Goal: Task Accomplishment & Management: Manage account settings

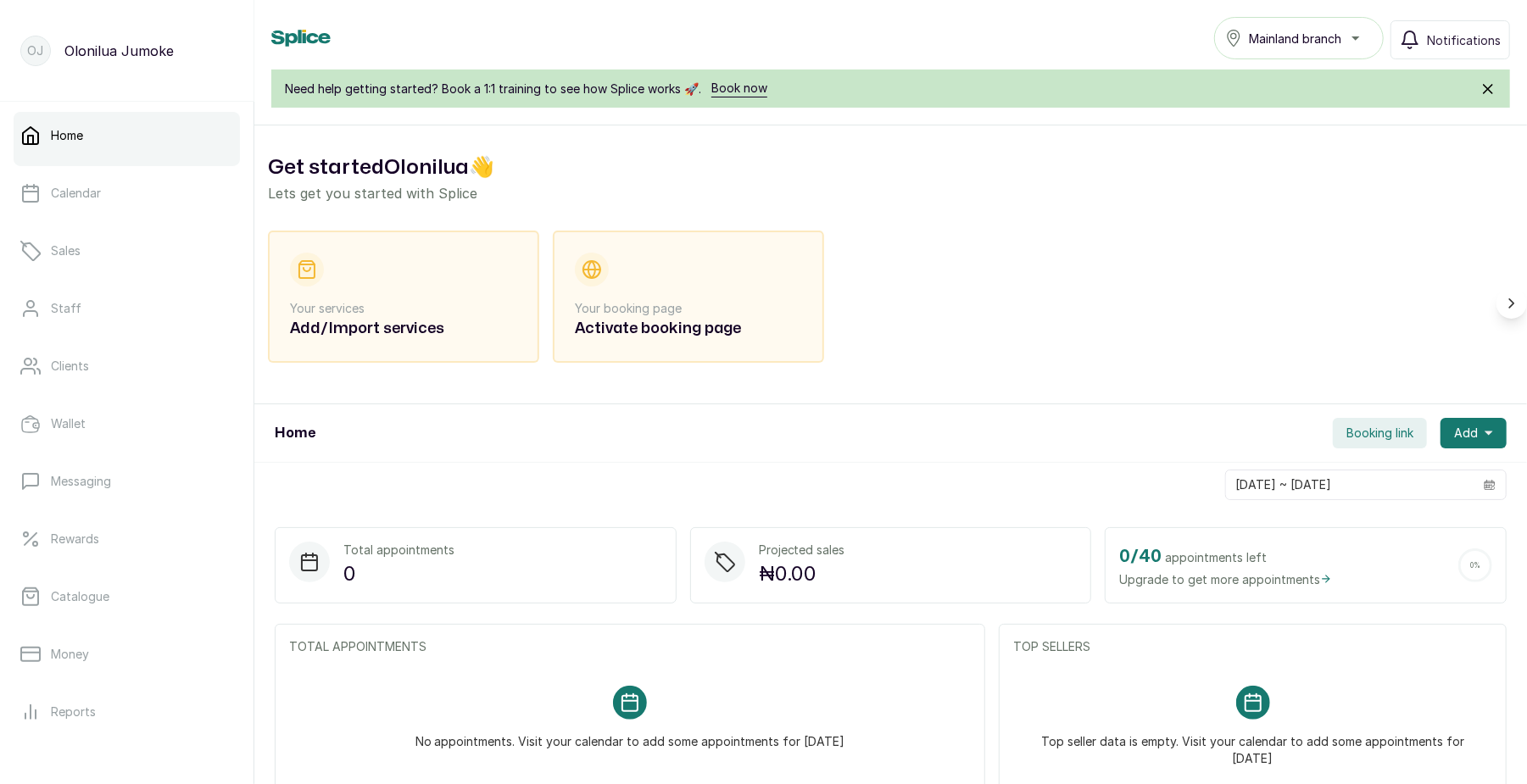
click at [1191, 571] on span "Upgrade to get more appointments" at bounding box center [1226, 579] width 213 height 18
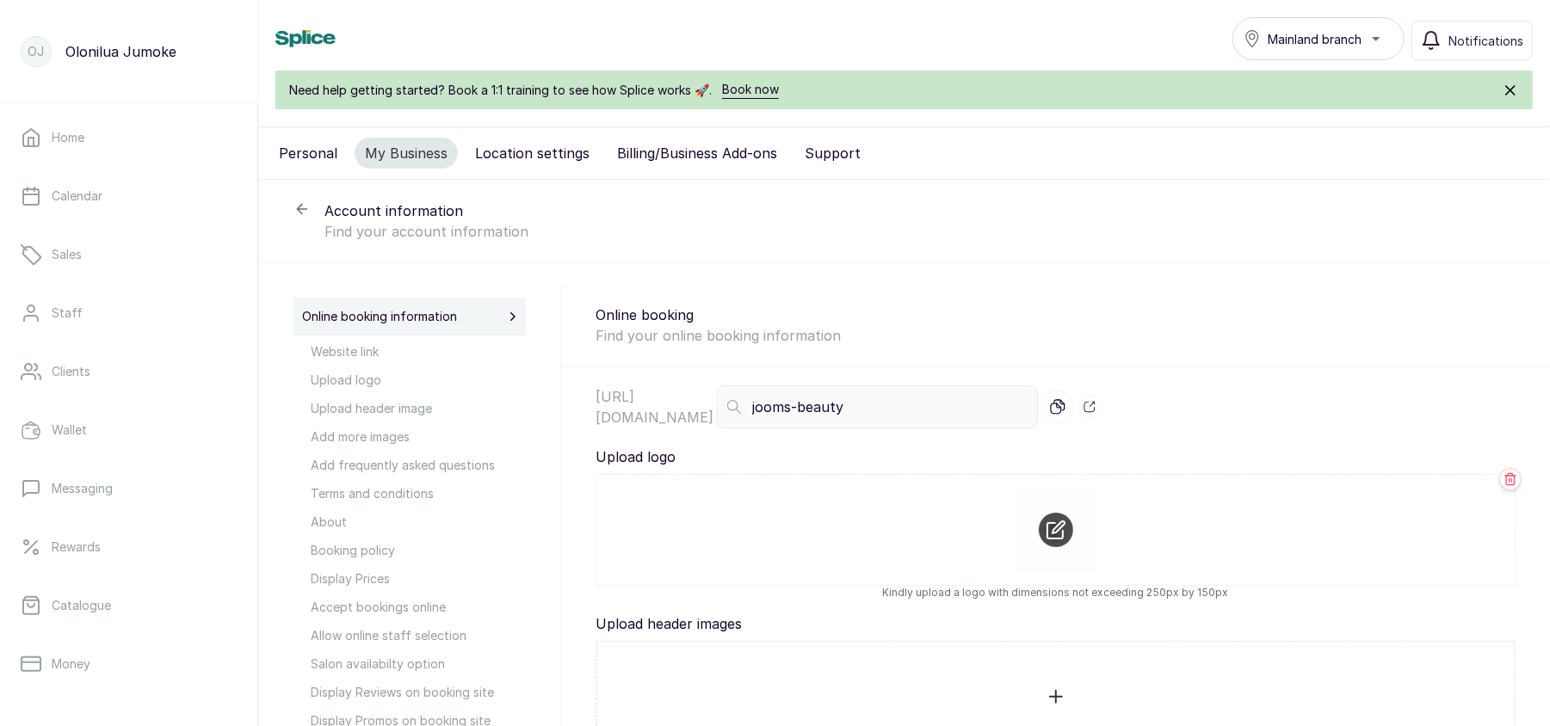
scroll to position [249, 0]
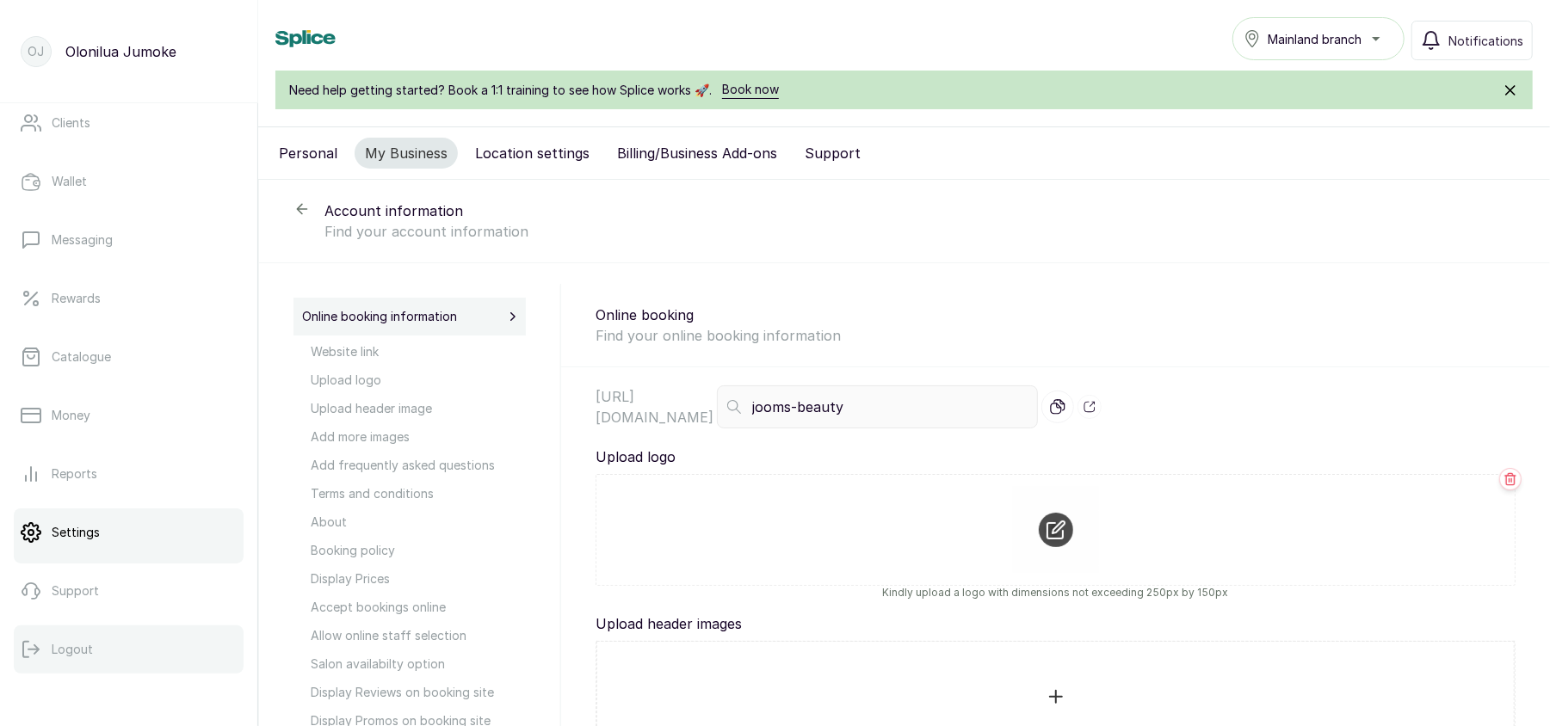
click at [63, 663] on button "Logout" at bounding box center [129, 650] width 230 height 48
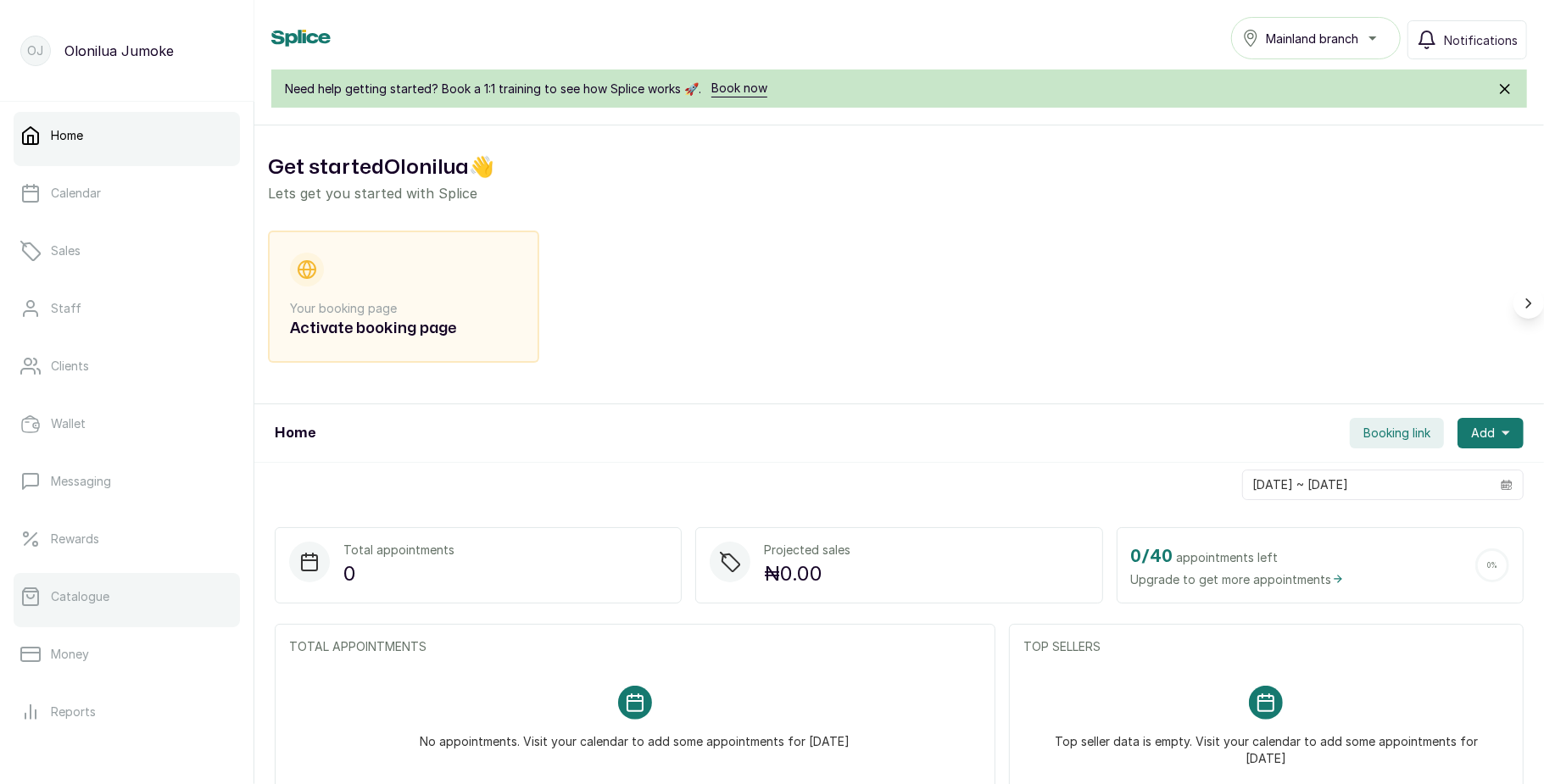
scroll to position [2, 0]
click at [331, 338] on h2 "Activate booking page" at bounding box center [403, 329] width 228 height 24
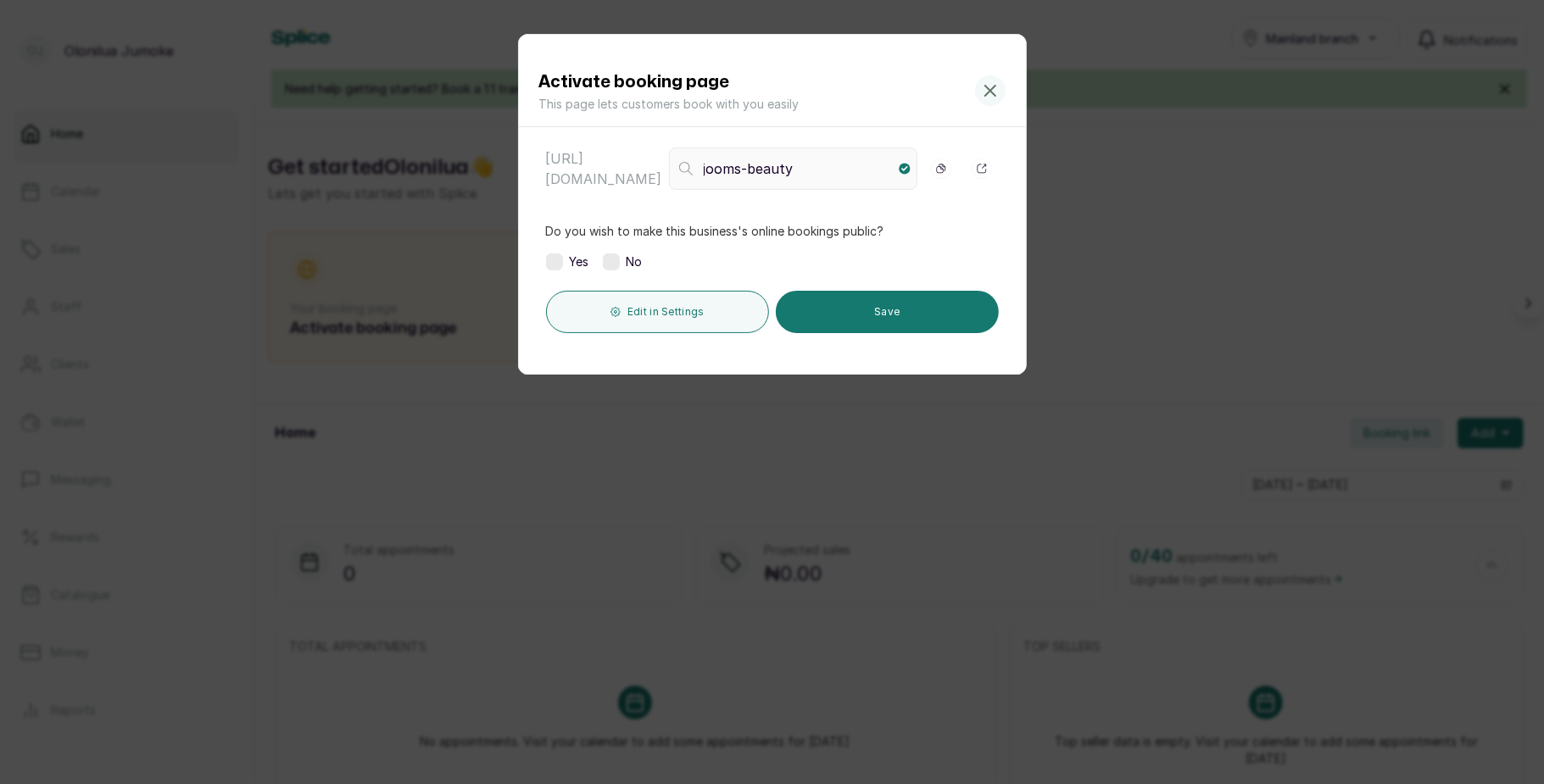
click at [560, 265] on label at bounding box center [554, 261] width 17 height 17
click at [858, 302] on button "Save" at bounding box center [888, 311] width 223 height 42
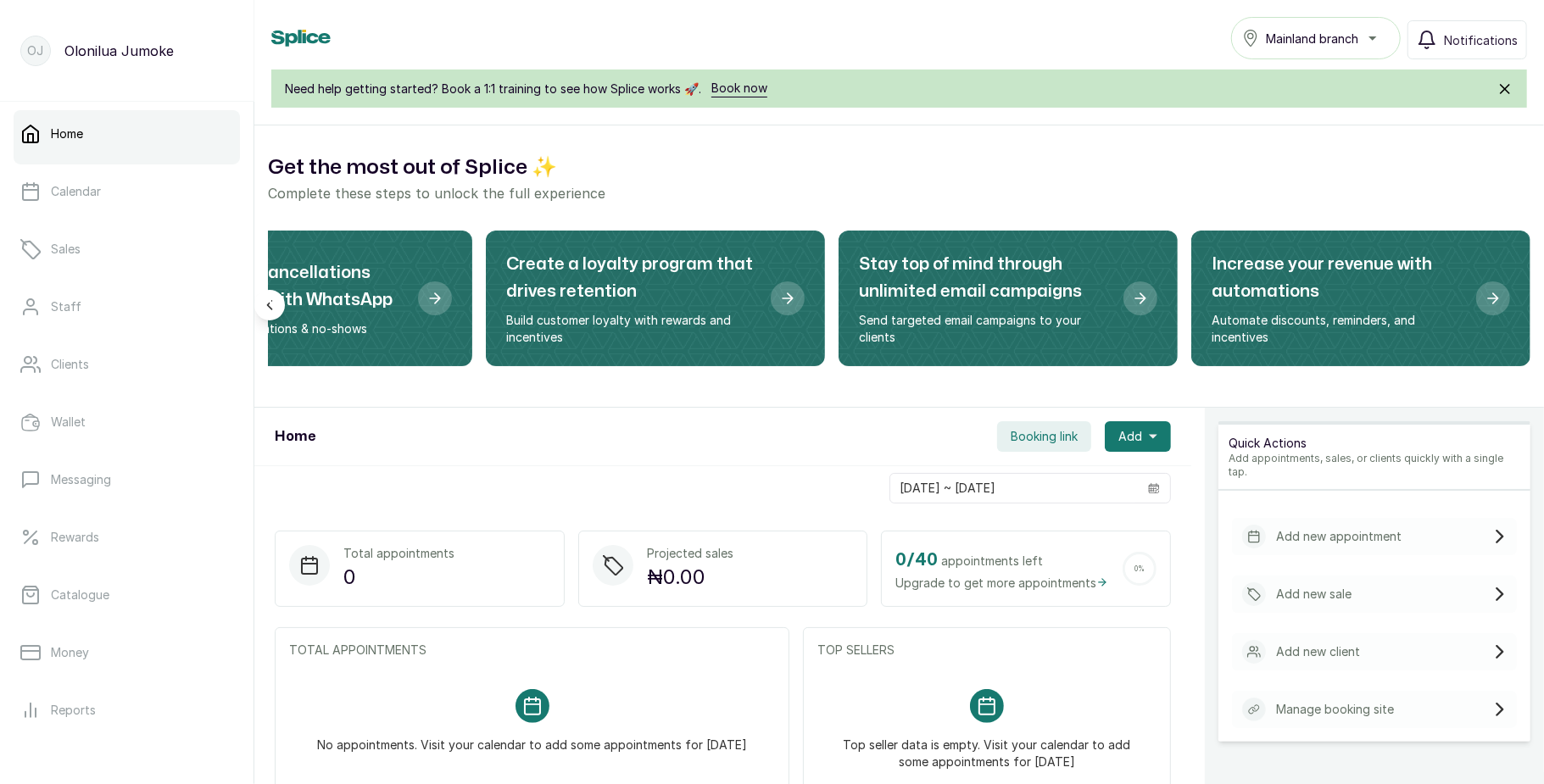
scroll to position [0, 0]
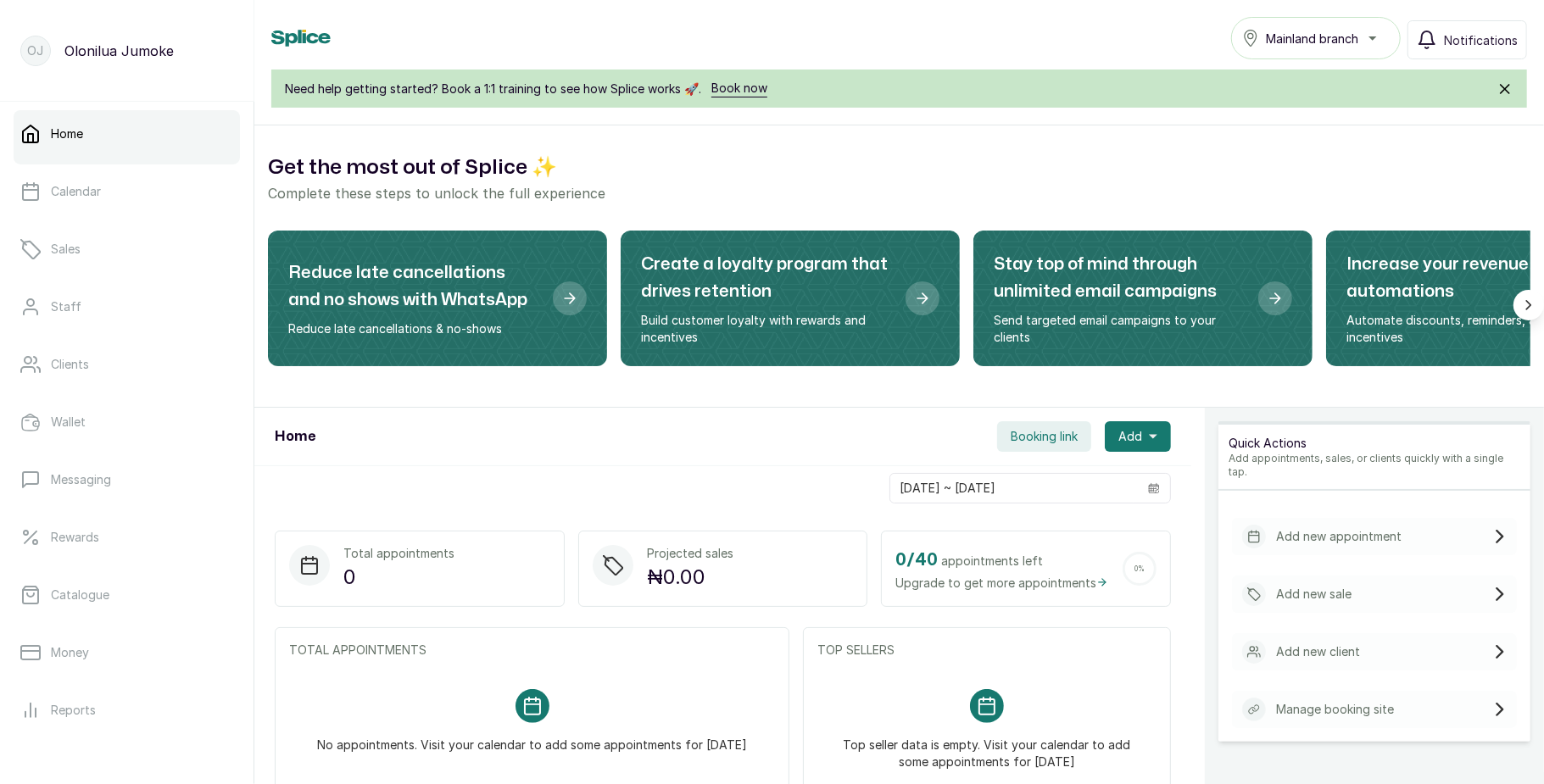
click at [1504, 89] on icon "submit" at bounding box center [1505, 89] width 17 height 17
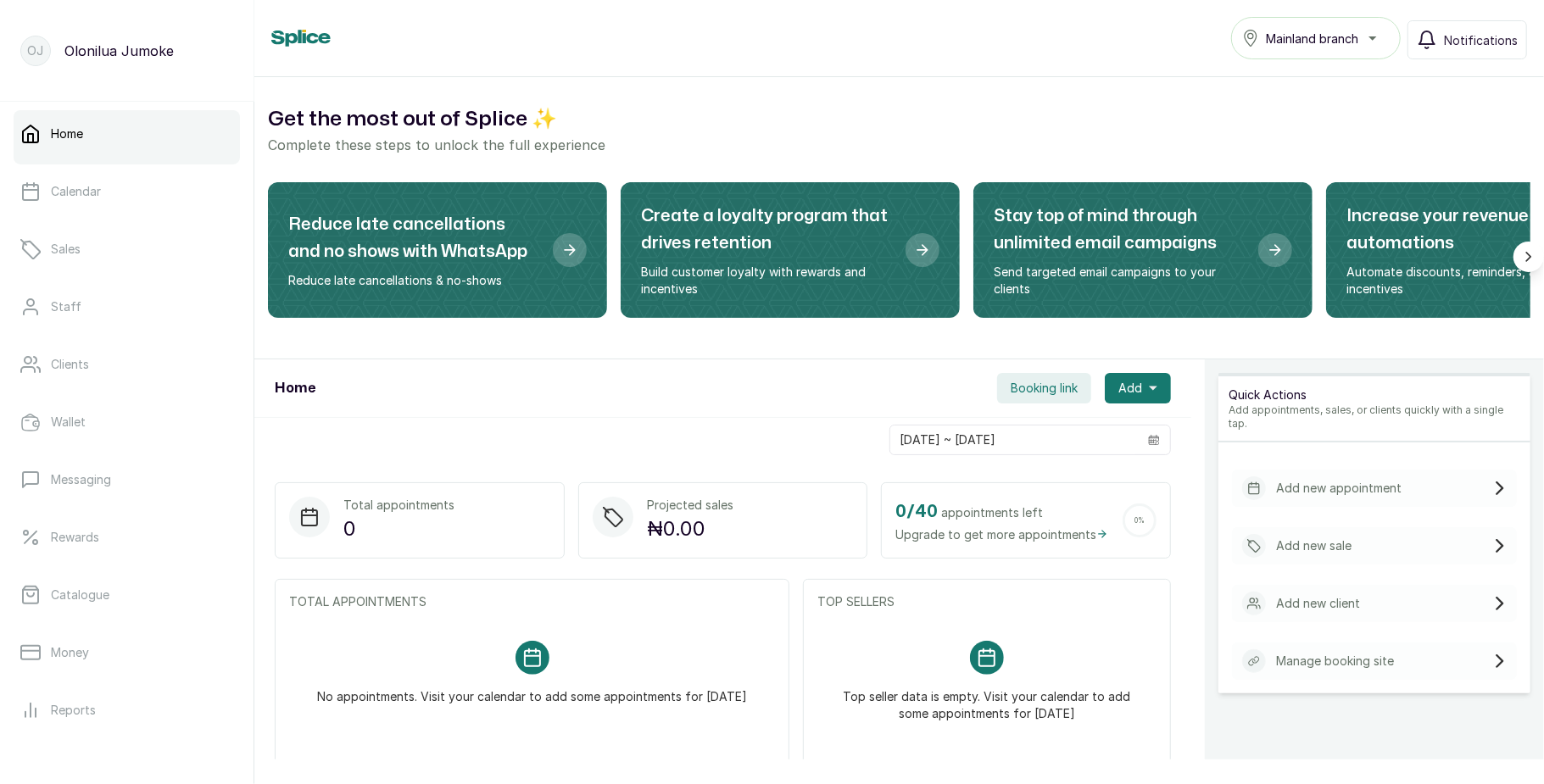
click at [1327, 34] on span "Mainland branch" at bounding box center [1312, 38] width 93 height 18
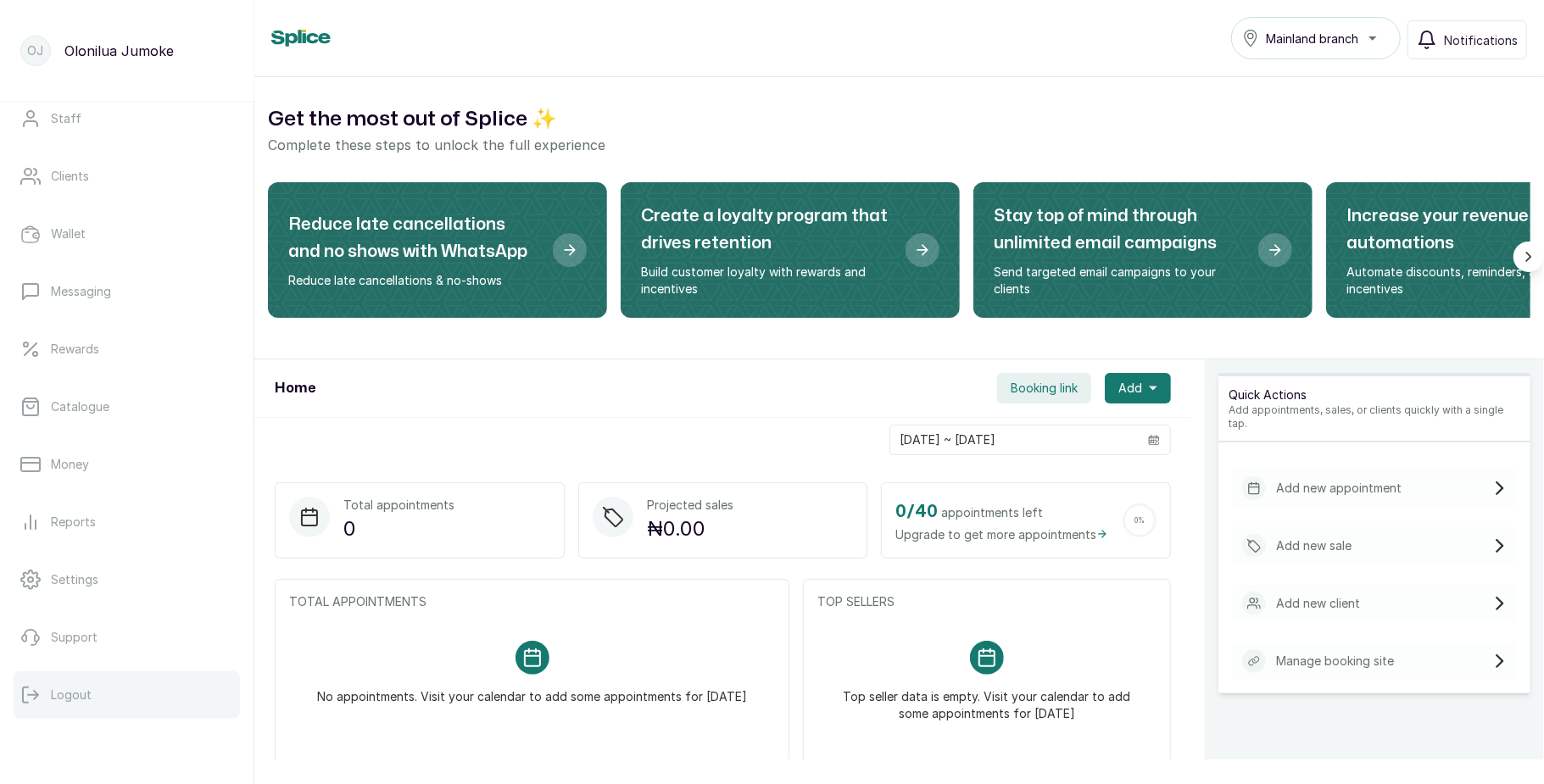
click at [48, 702] on button "Logout" at bounding box center [127, 695] width 227 height 47
